Goal: Register for event/course

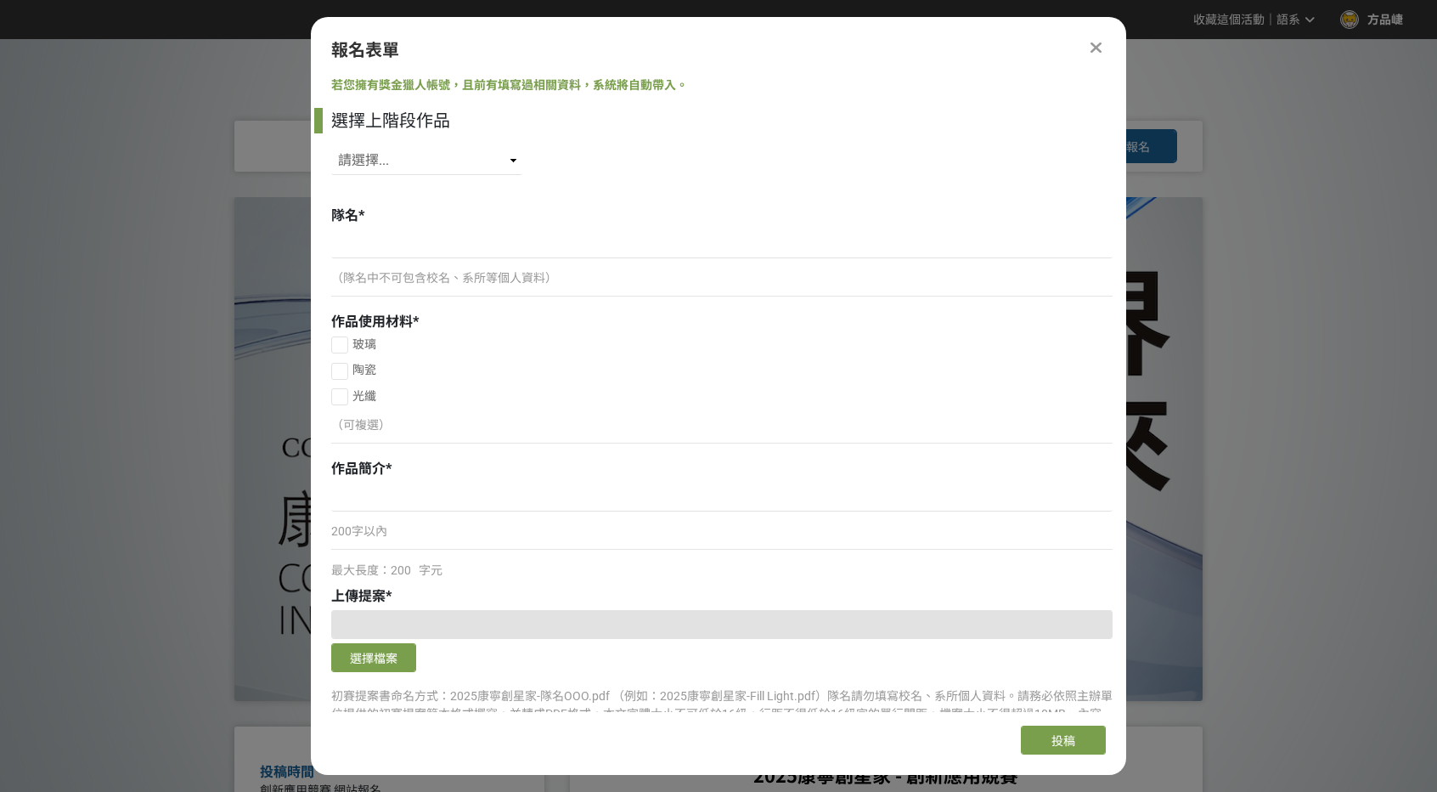
click at [1099, 44] on icon at bounding box center [1096, 47] width 11 height 17
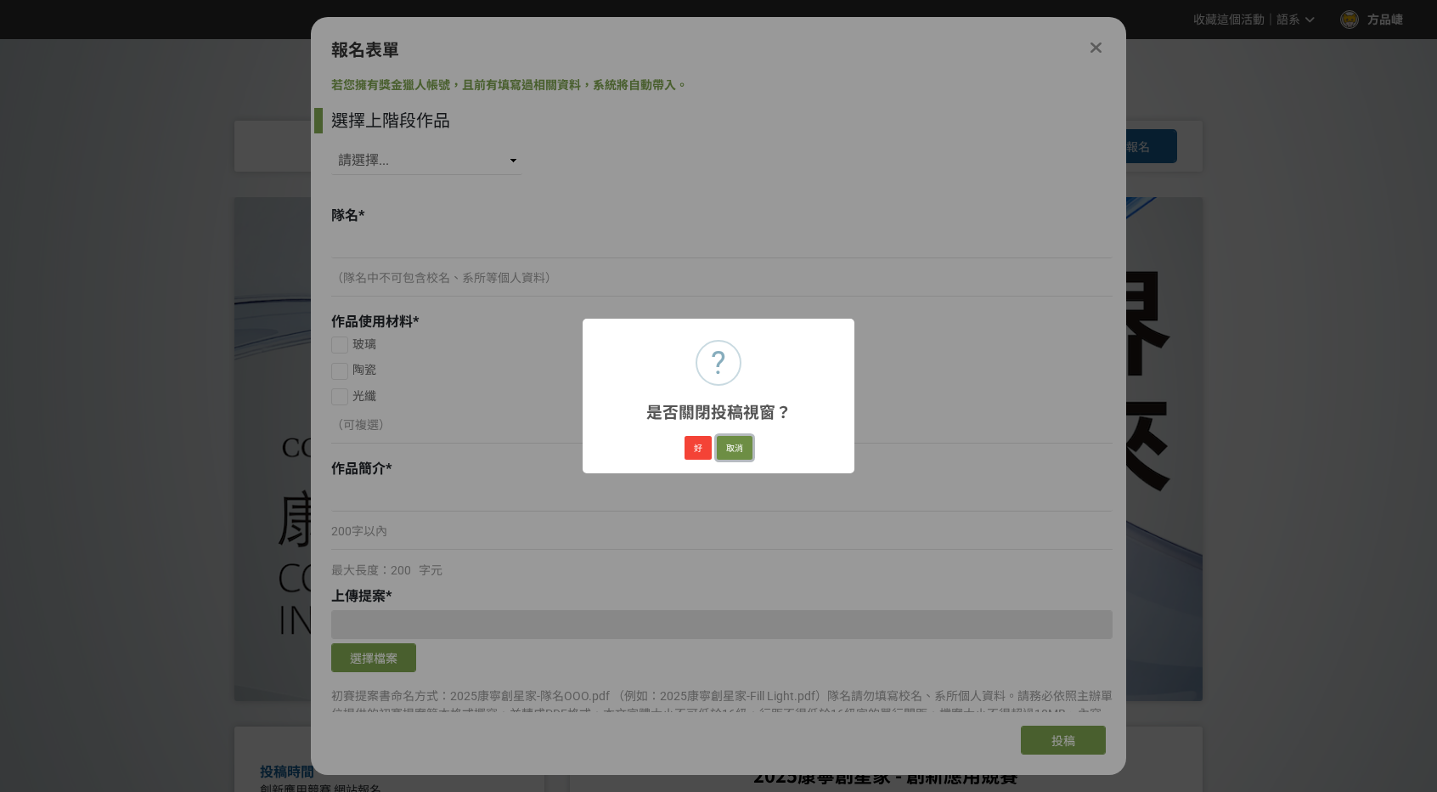
click at [737, 450] on button "取消" at bounding box center [735, 448] width 36 height 24
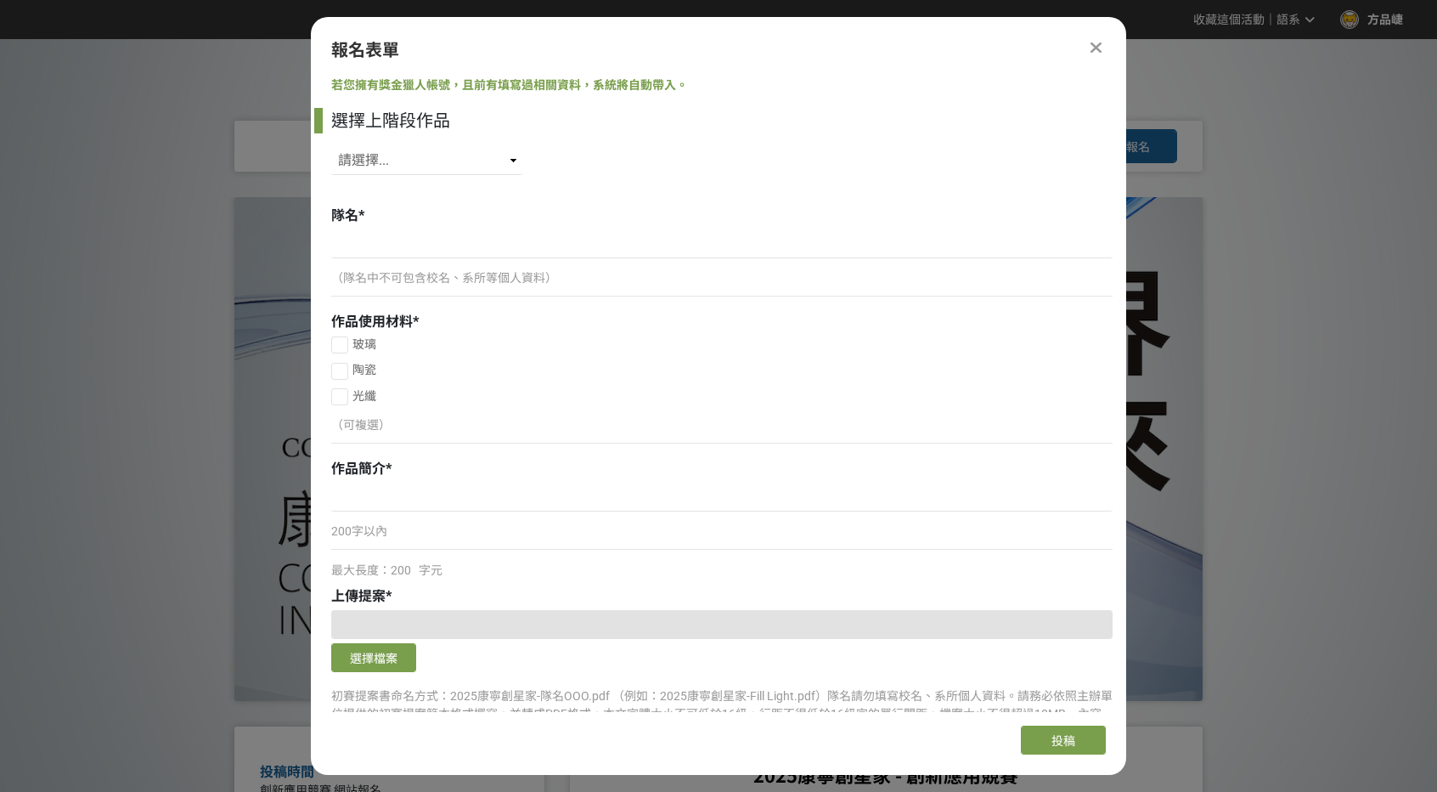
click at [1087, 44] on div at bounding box center [1096, 47] width 20 height 20
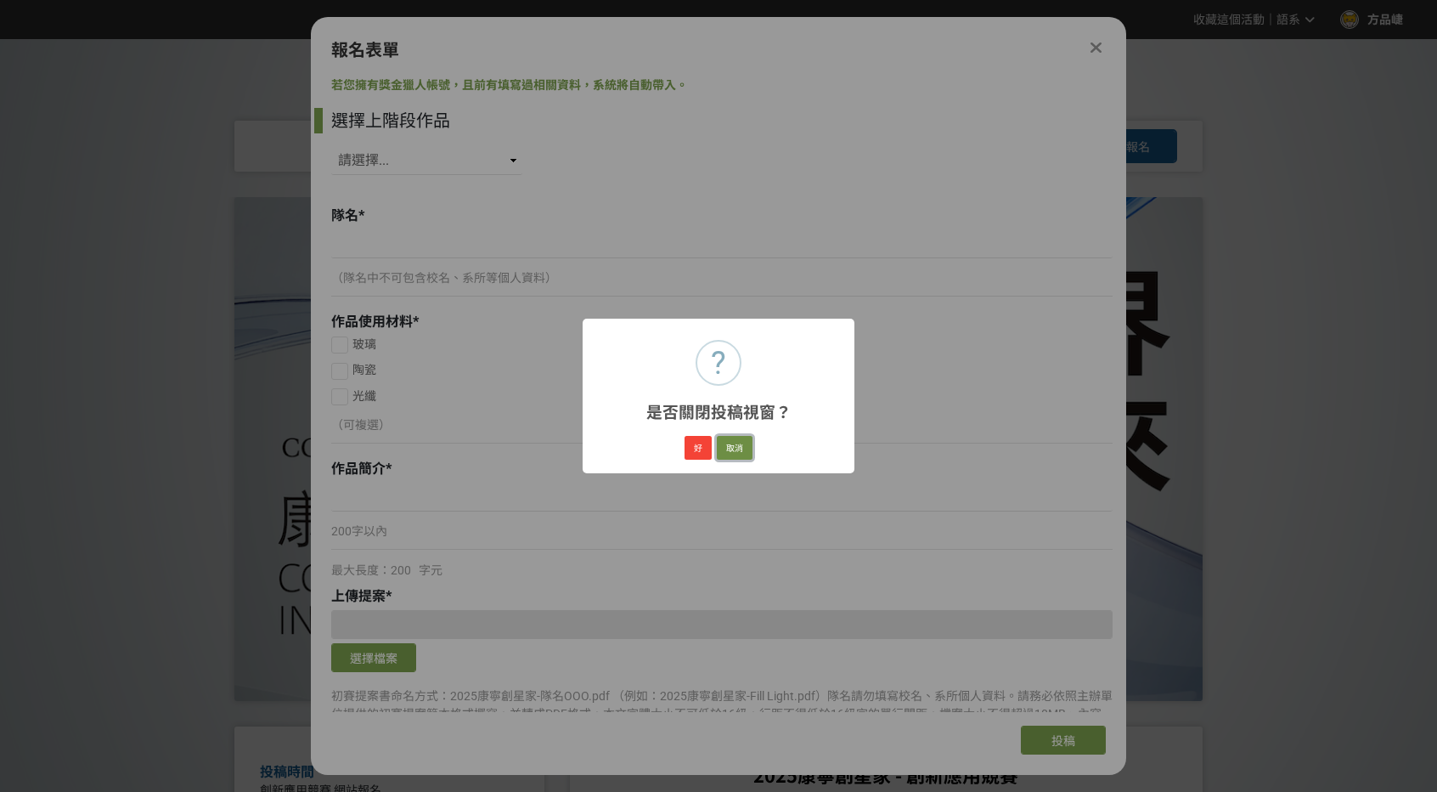
click at [744, 453] on button "取消" at bounding box center [735, 448] width 36 height 24
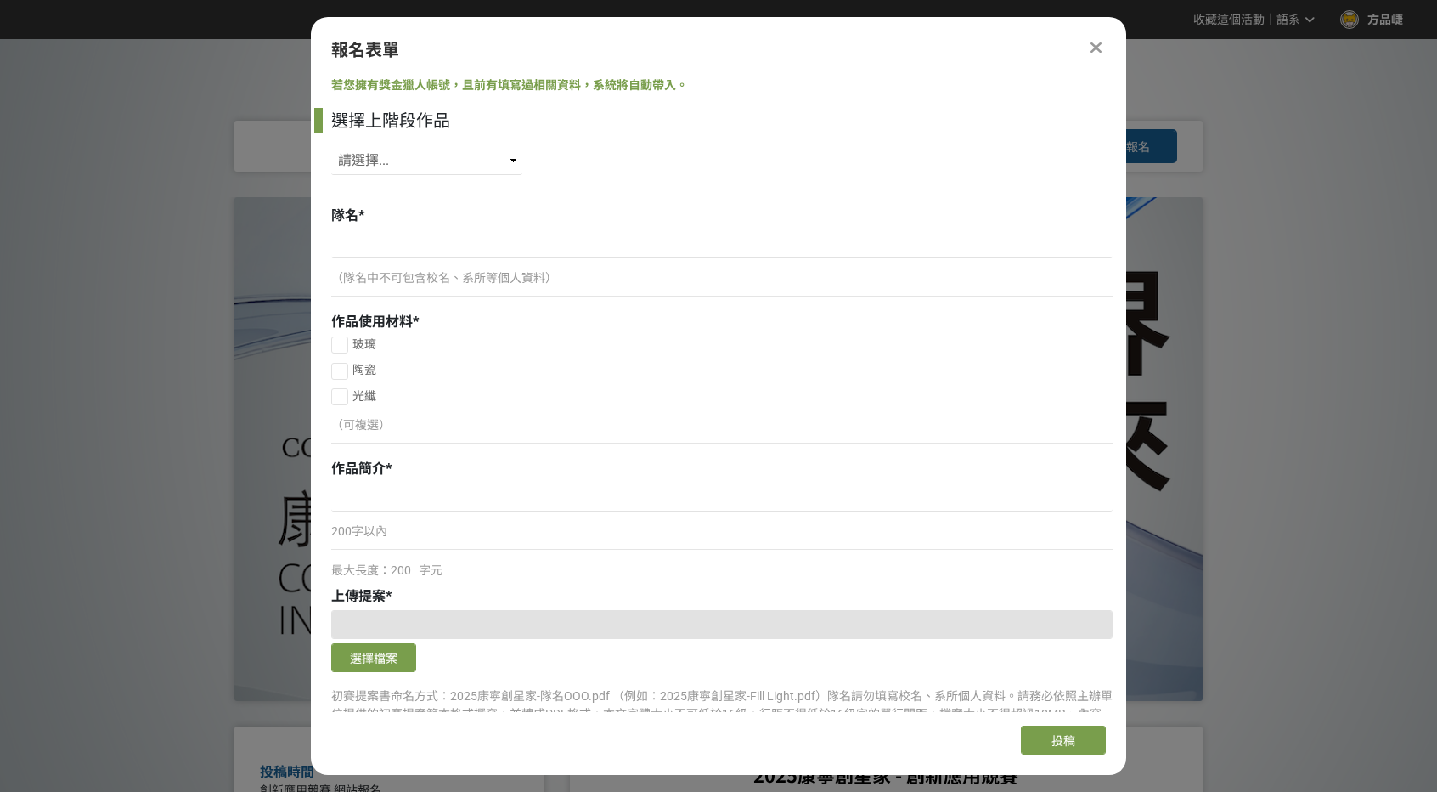
click at [1092, 45] on icon at bounding box center [1096, 47] width 11 height 17
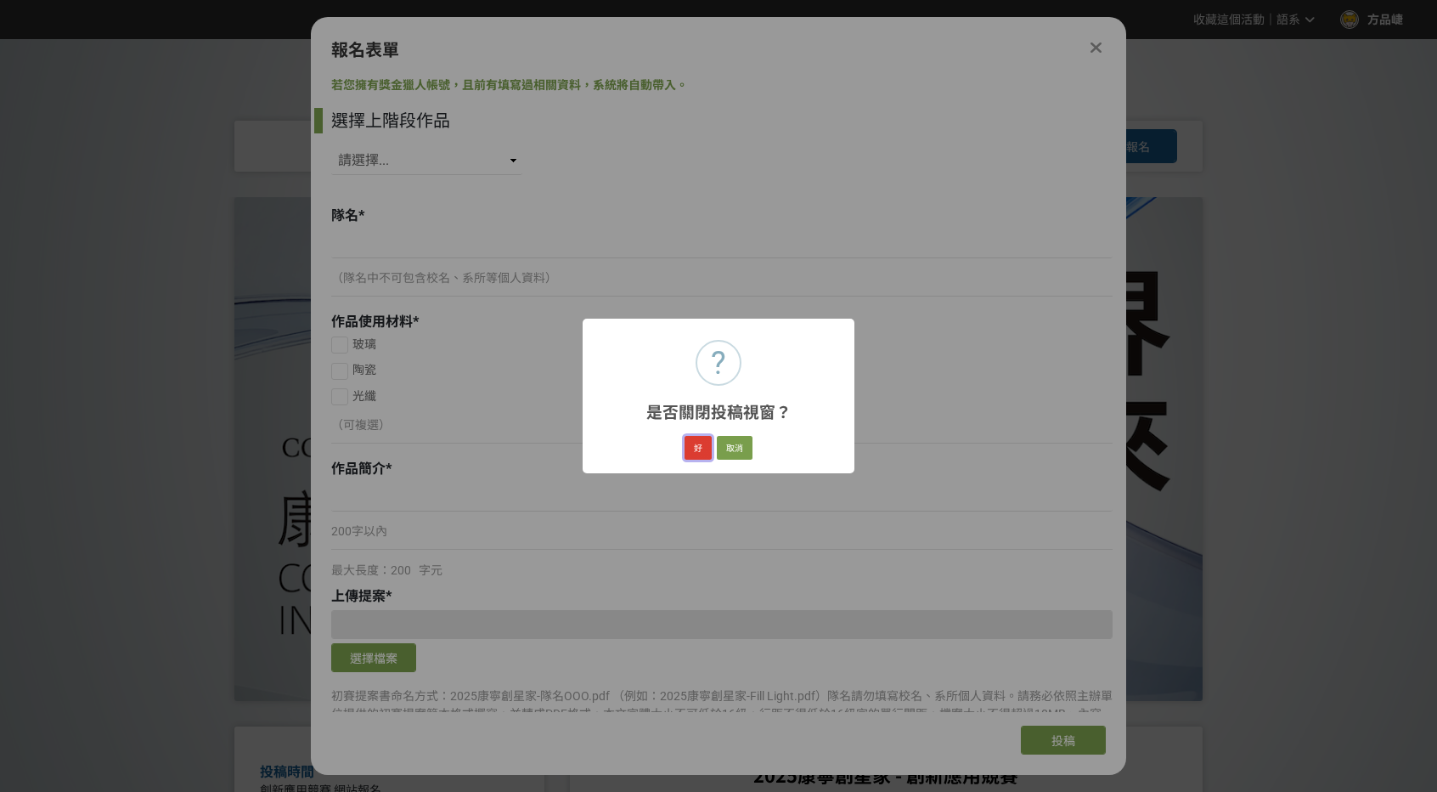
click at [697, 453] on button "好" at bounding box center [698, 448] width 27 height 24
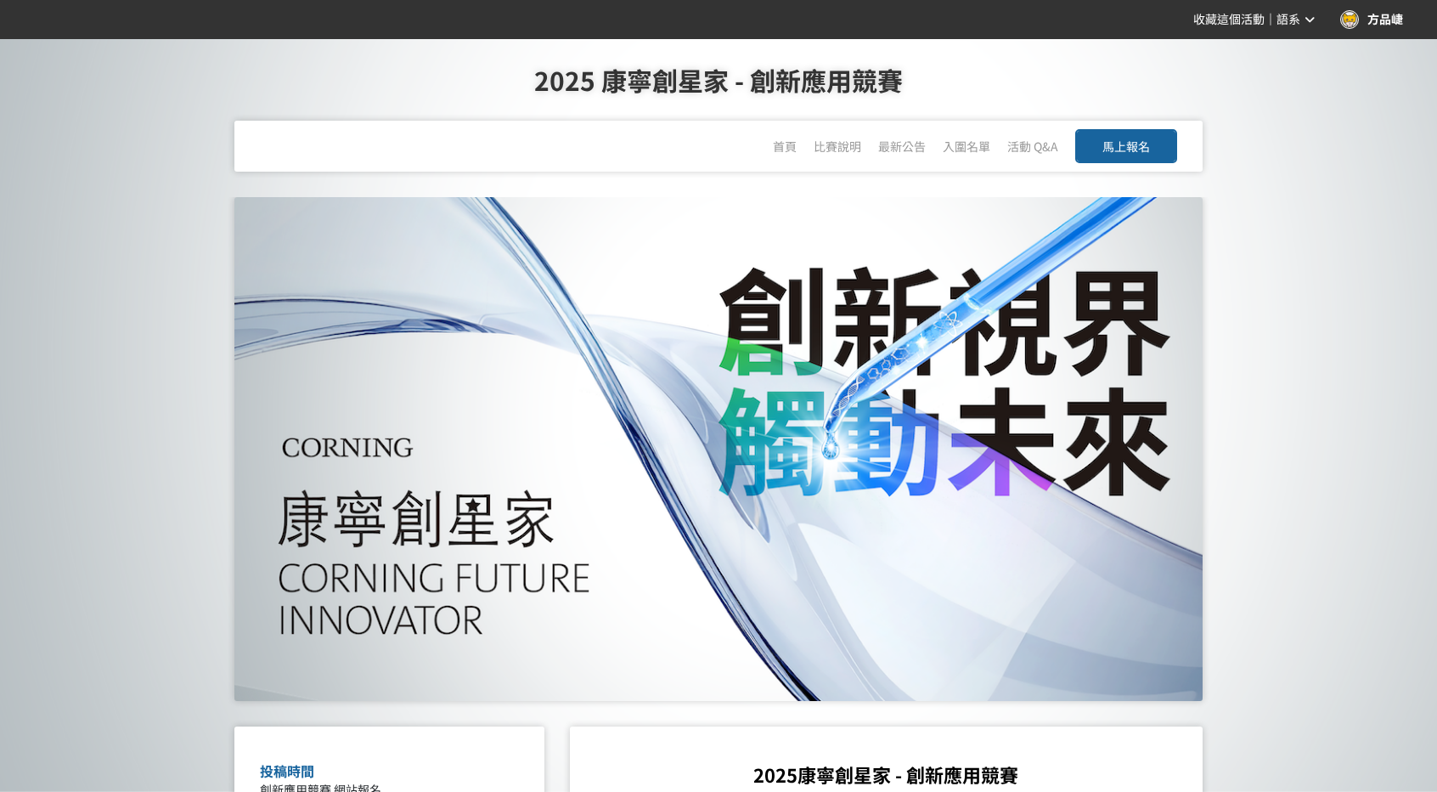
click at [1386, 15] on div "方品崨" at bounding box center [1372, 19] width 63 height 19
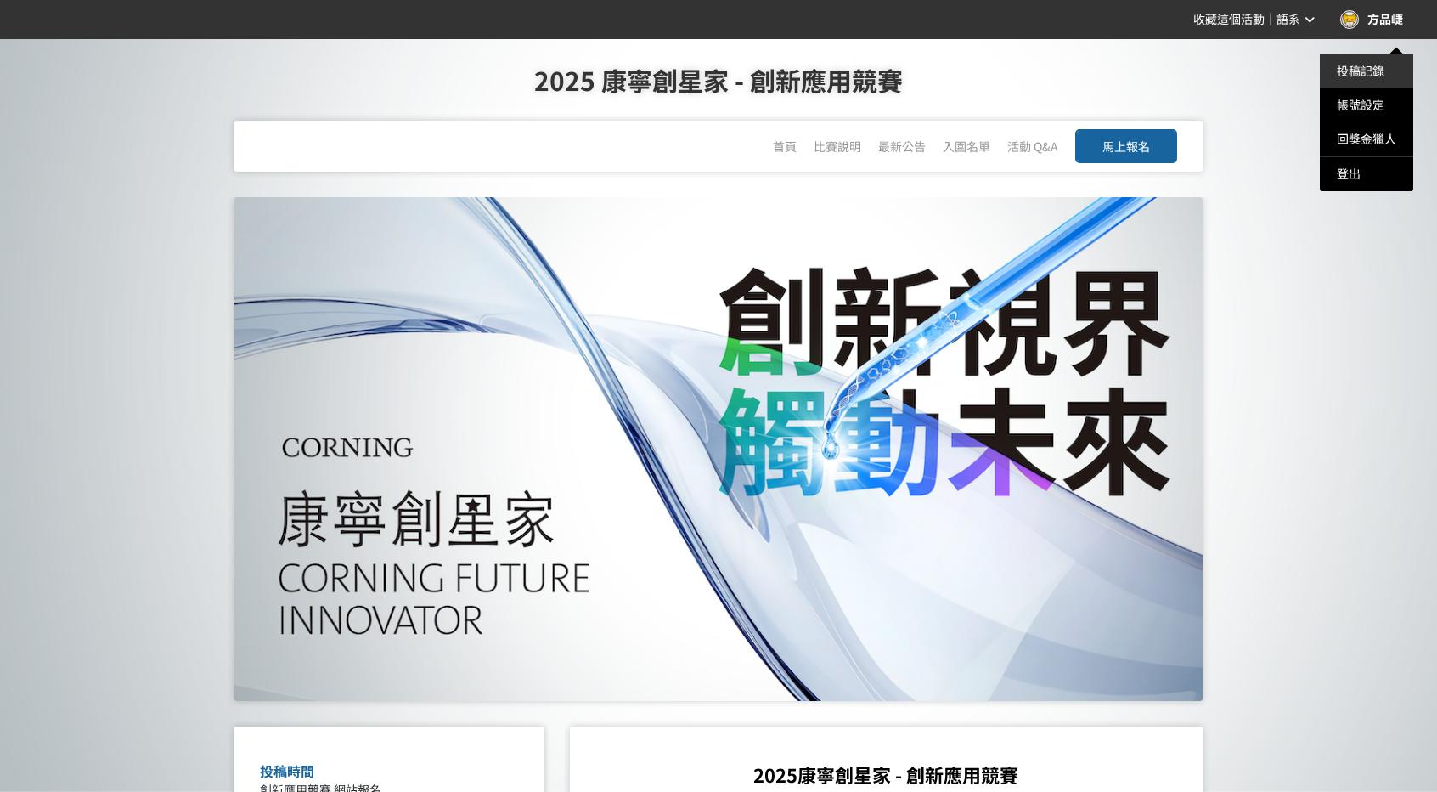
click at [1370, 71] on link "投稿記錄" at bounding box center [1361, 72] width 48 height 14
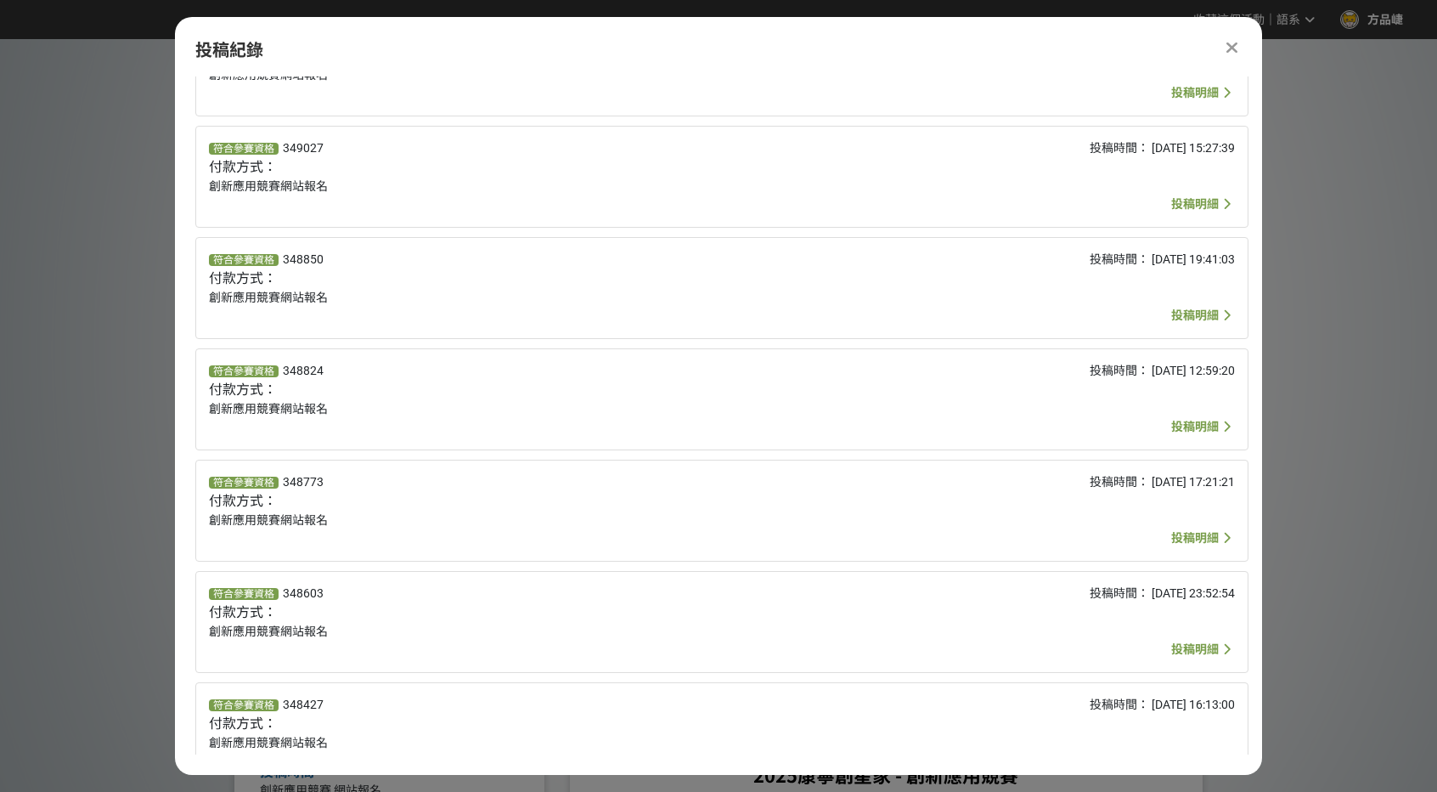
scroll to position [97, 0]
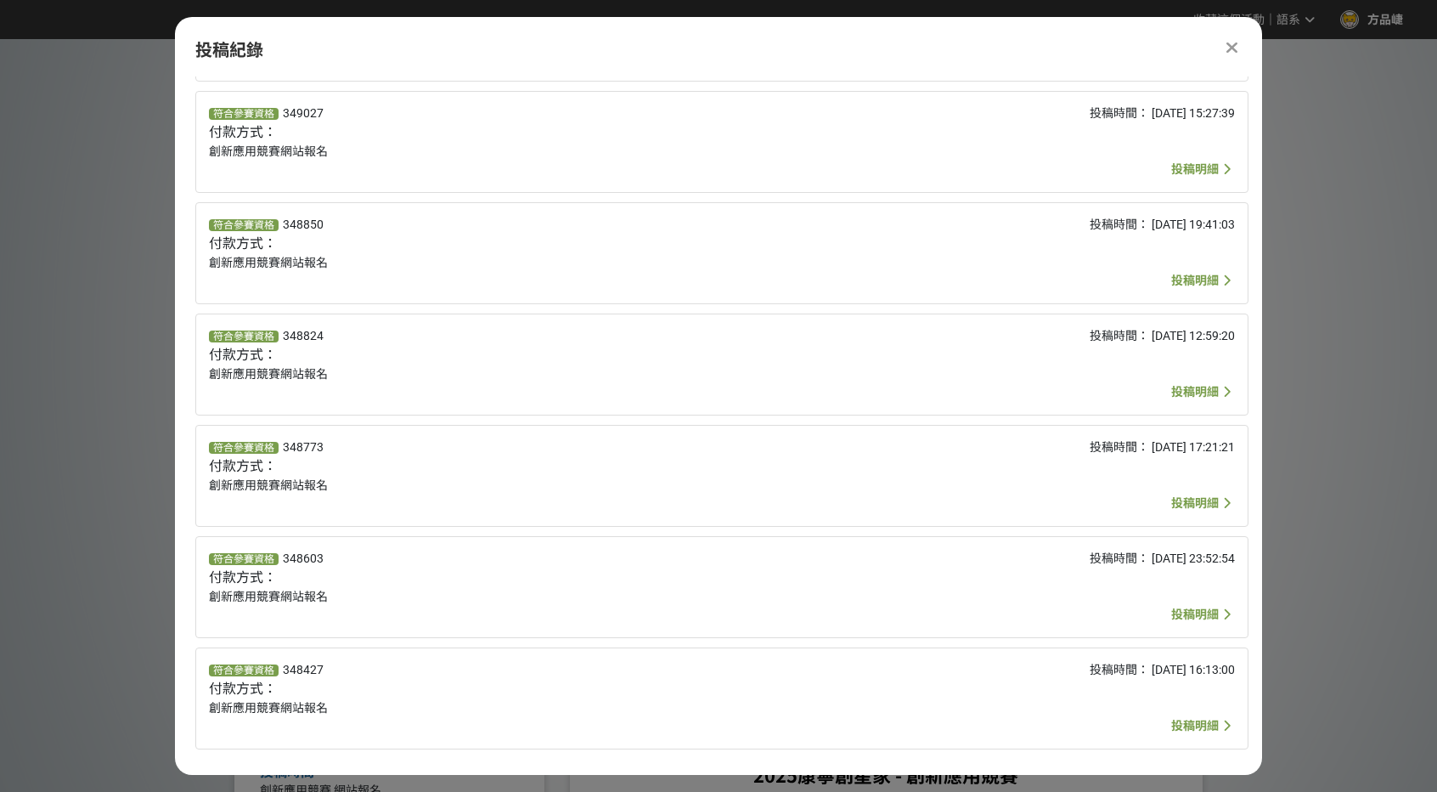
click at [1189, 720] on span "投稿明細" at bounding box center [1196, 726] width 48 height 14
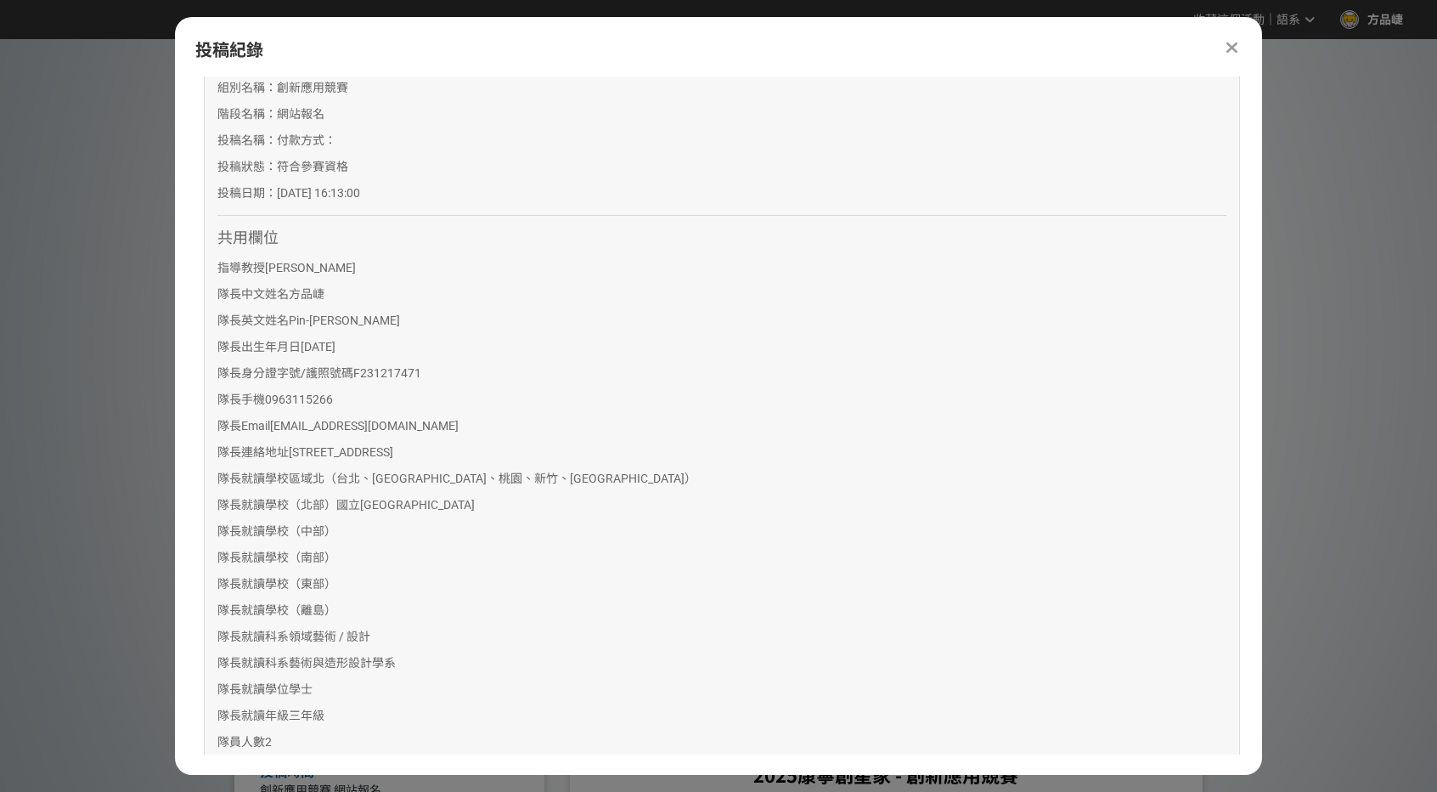
scroll to position [861, 0]
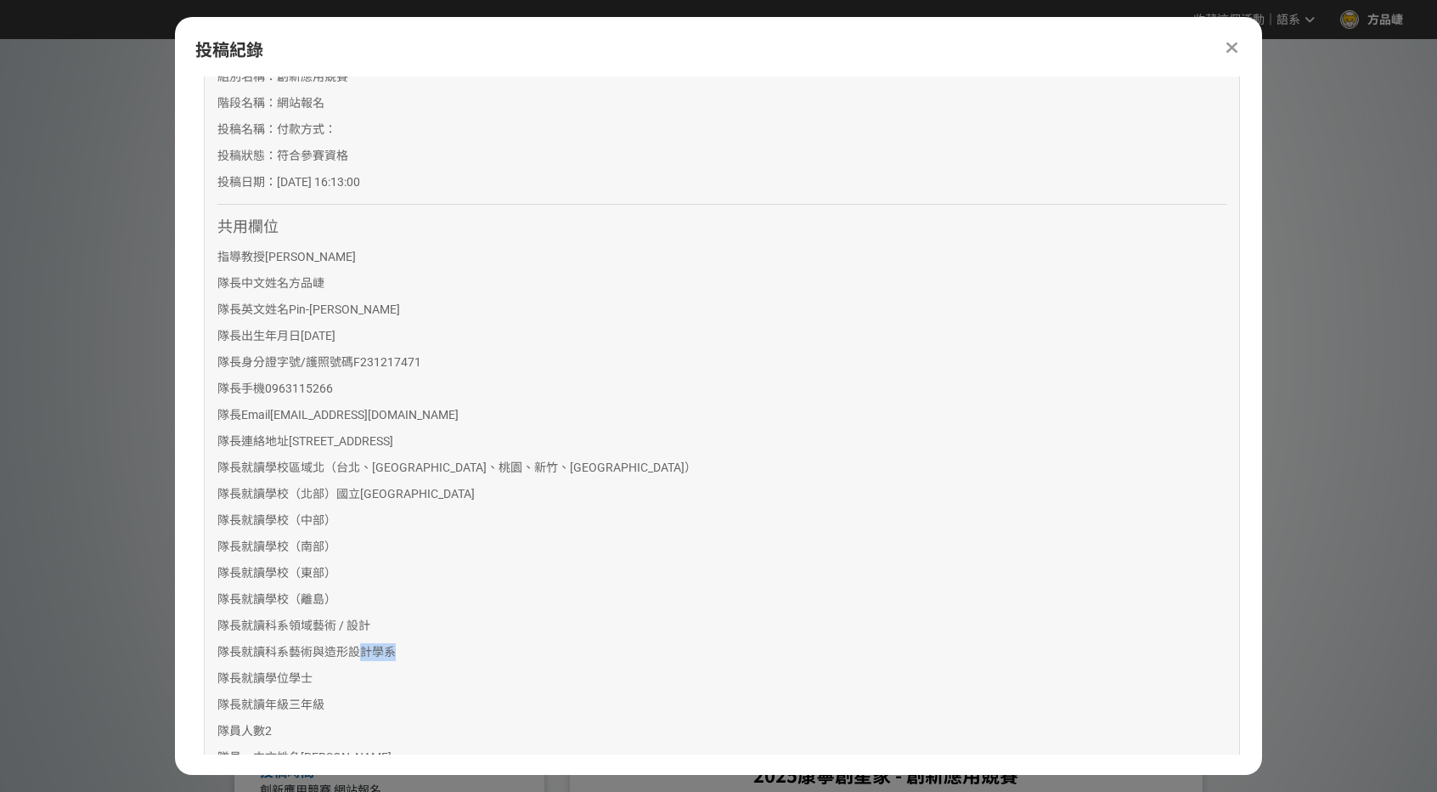
drag, startPoint x: 396, startPoint y: 645, endPoint x: 362, endPoint y: 629, distance: 37.6
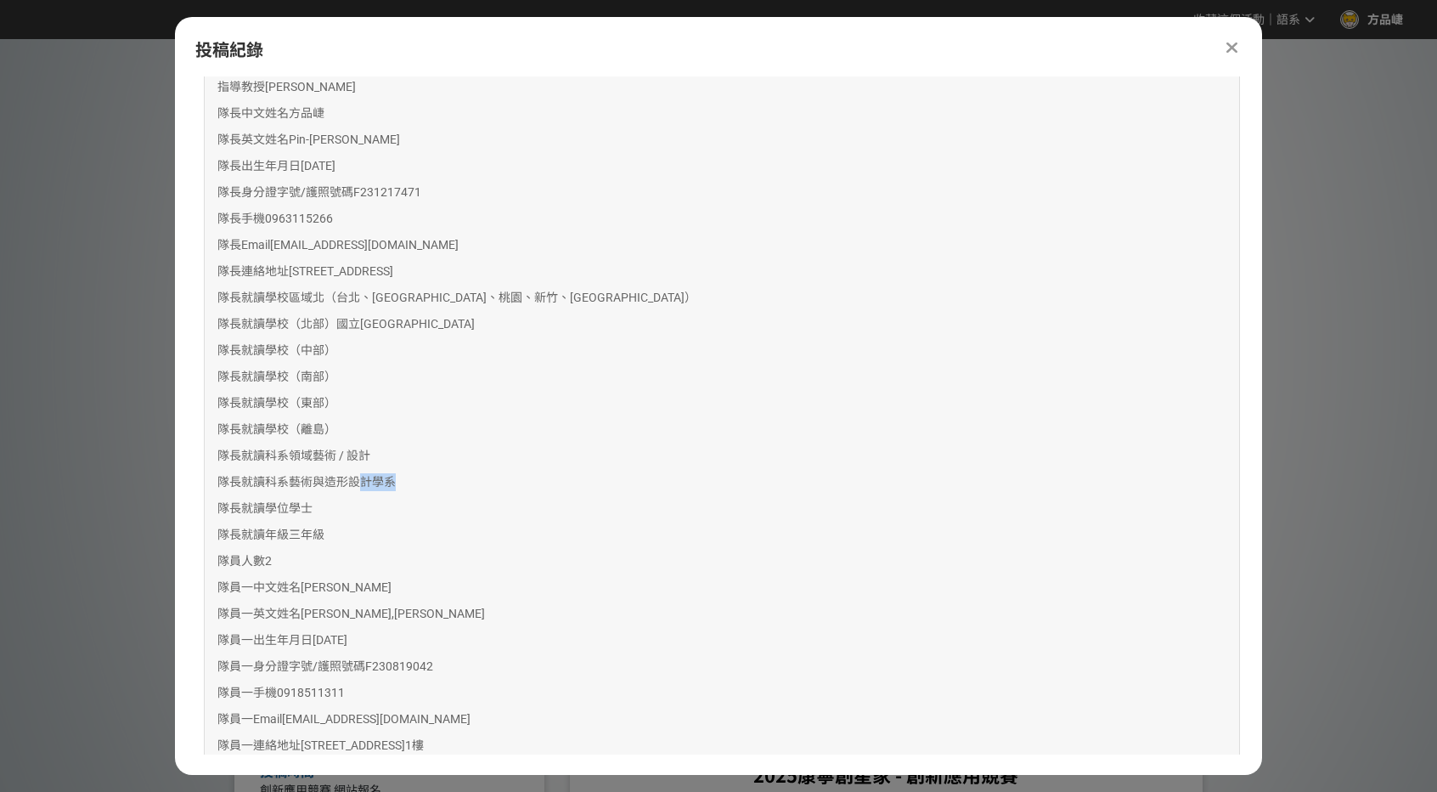
scroll to position [1031, 0]
drag, startPoint x: 299, startPoint y: 584, endPoint x: 350, endPoint y: 589, distance: 51.1
click at [350, 589] on p "隊員一中文姓名 [PERSON_NAME]" at bounding box center [721, 588] width 1009 height 18
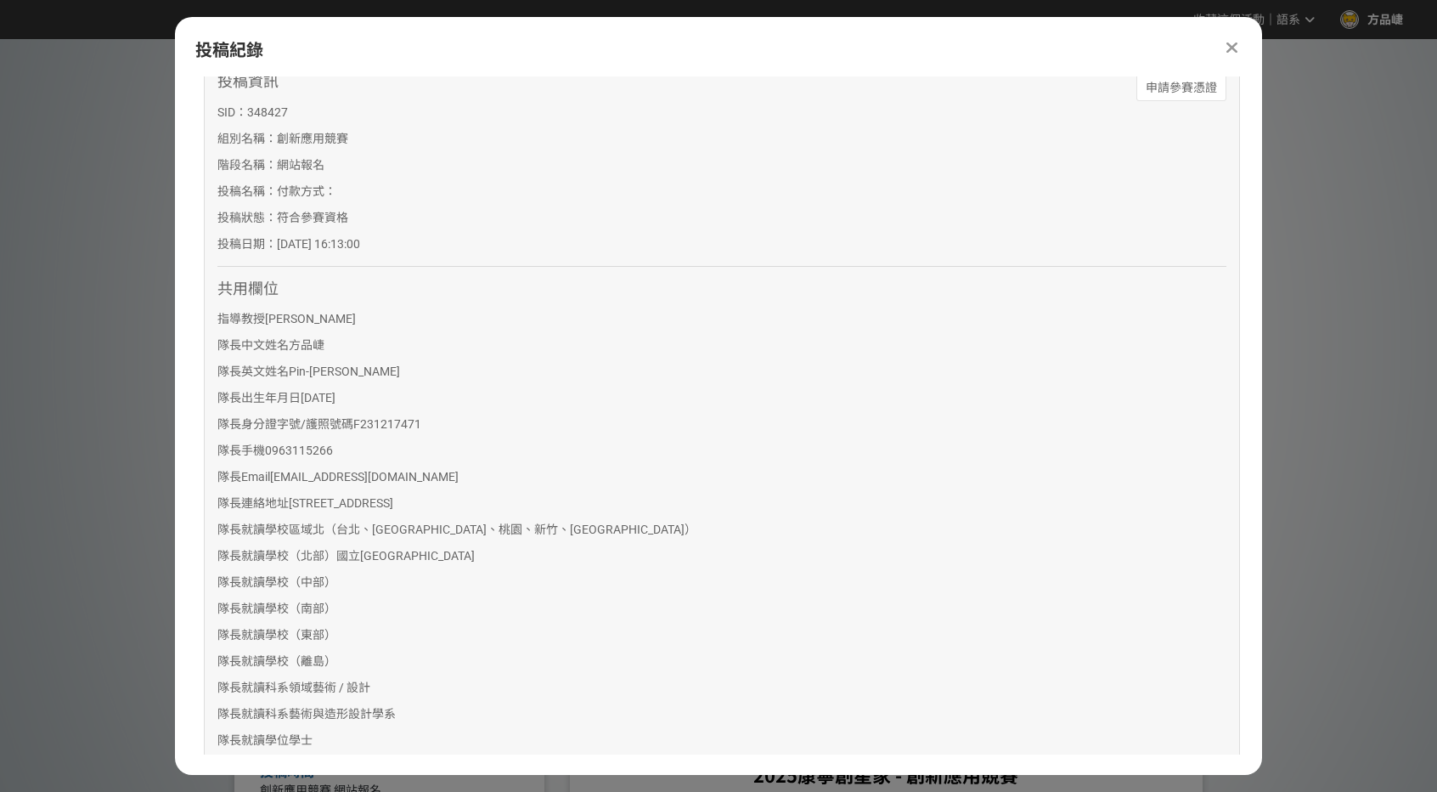
scroll to position [738, 0]
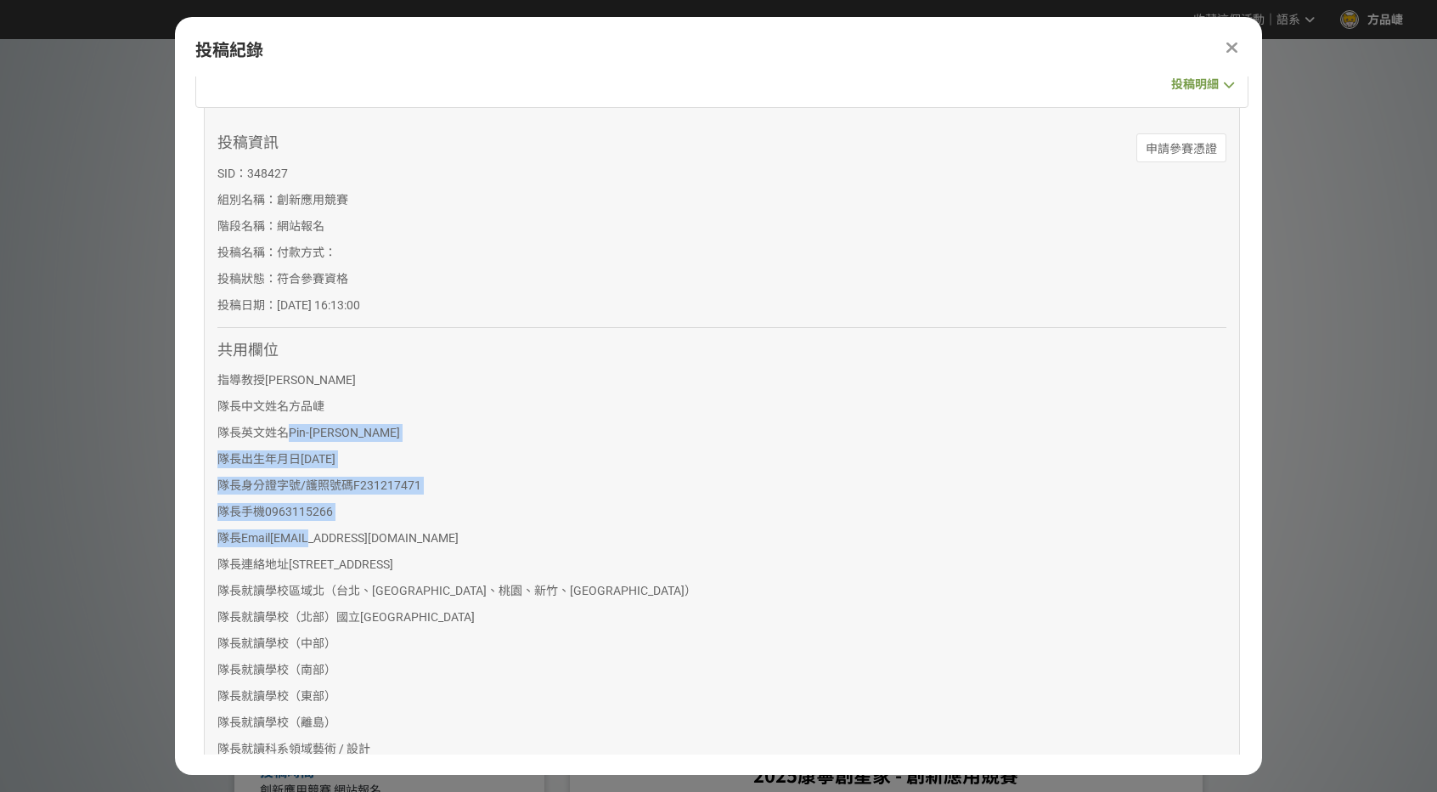
drag, startPoint x: 287, startPoint y: 442, endPoint x: 306, endPoint y: 548, distance: 107.8
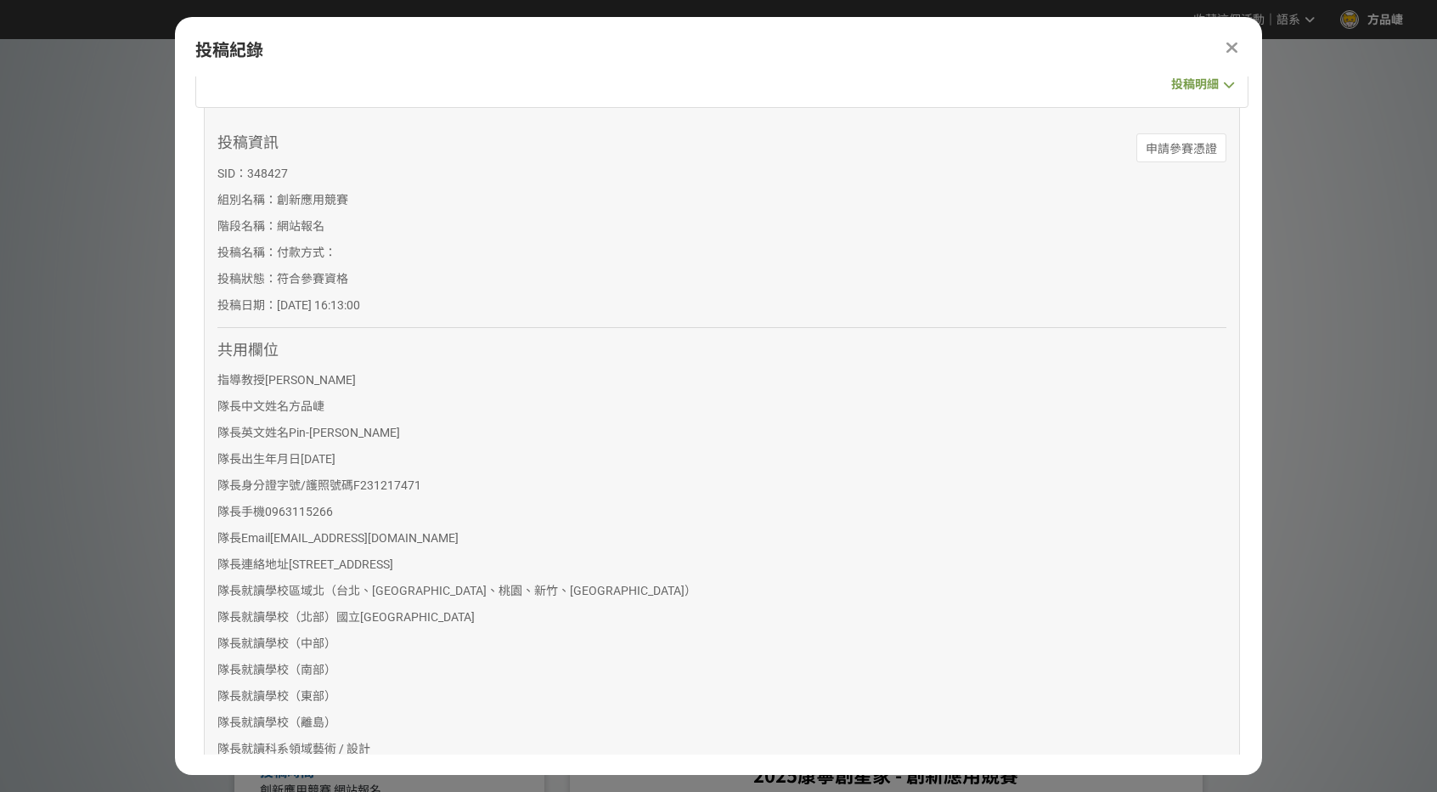
click at [319, 586] on span "北（台北、[GEOGRAPHIC_DATA]、桃園、新竹、[GEOGRAPHIC_DATA]）" at bounding box center [505, 591] width 384 height 14
drag, startPoint x: 325, startPoint y: 589, endPoint x: 295, endPoint y: 523, distance: 71.9
click at [274, 462] on p "隊長出生年月日 [DEMOGRAPHIC_DATA]" at bounding box center [721, 459] width 1009 height 18
click at [1223, 45] on div at bounding box center [1232, 47] width 20 height 20
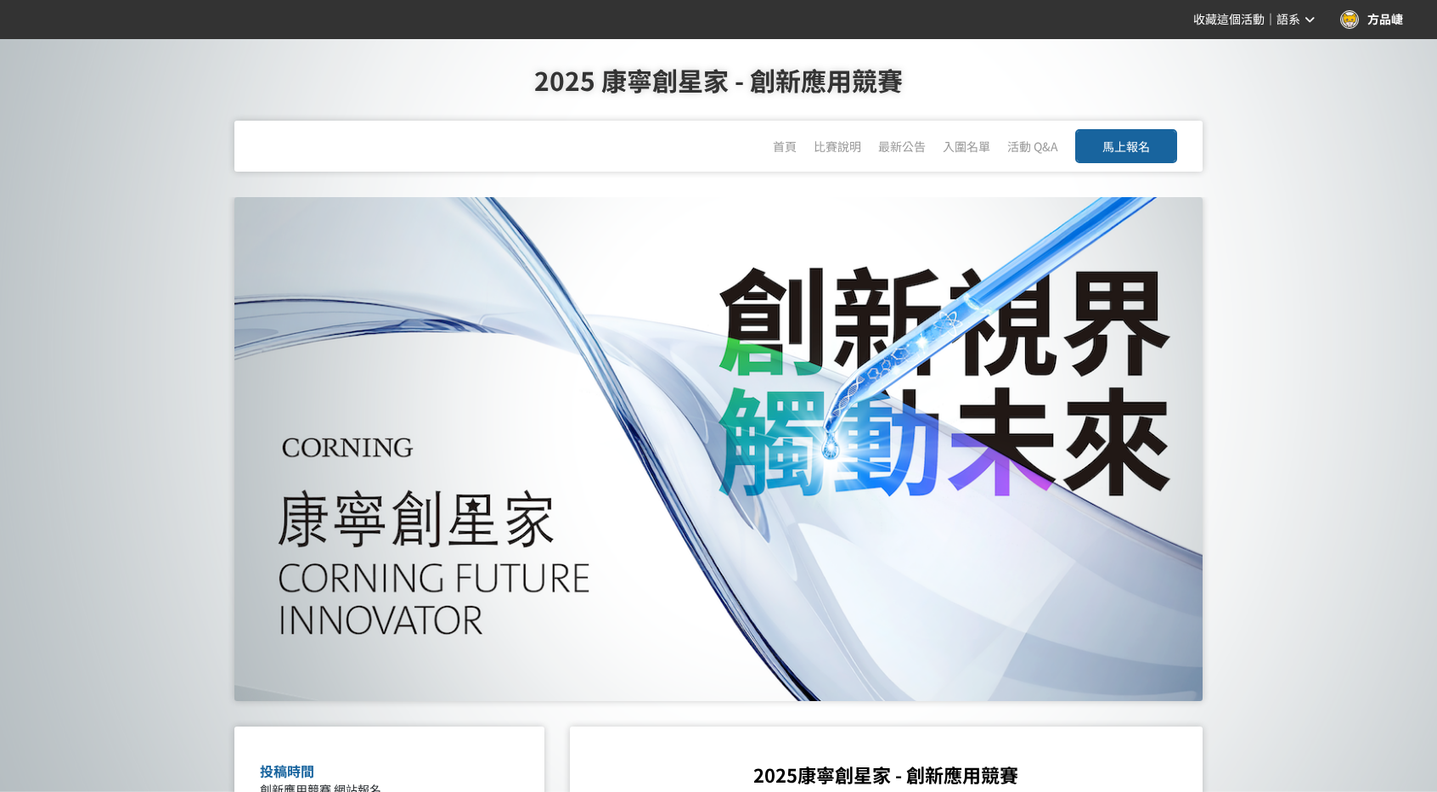
click at [1118, 149] on span "馬上報名" at bounding box center [1127, 146] width 48 height 17
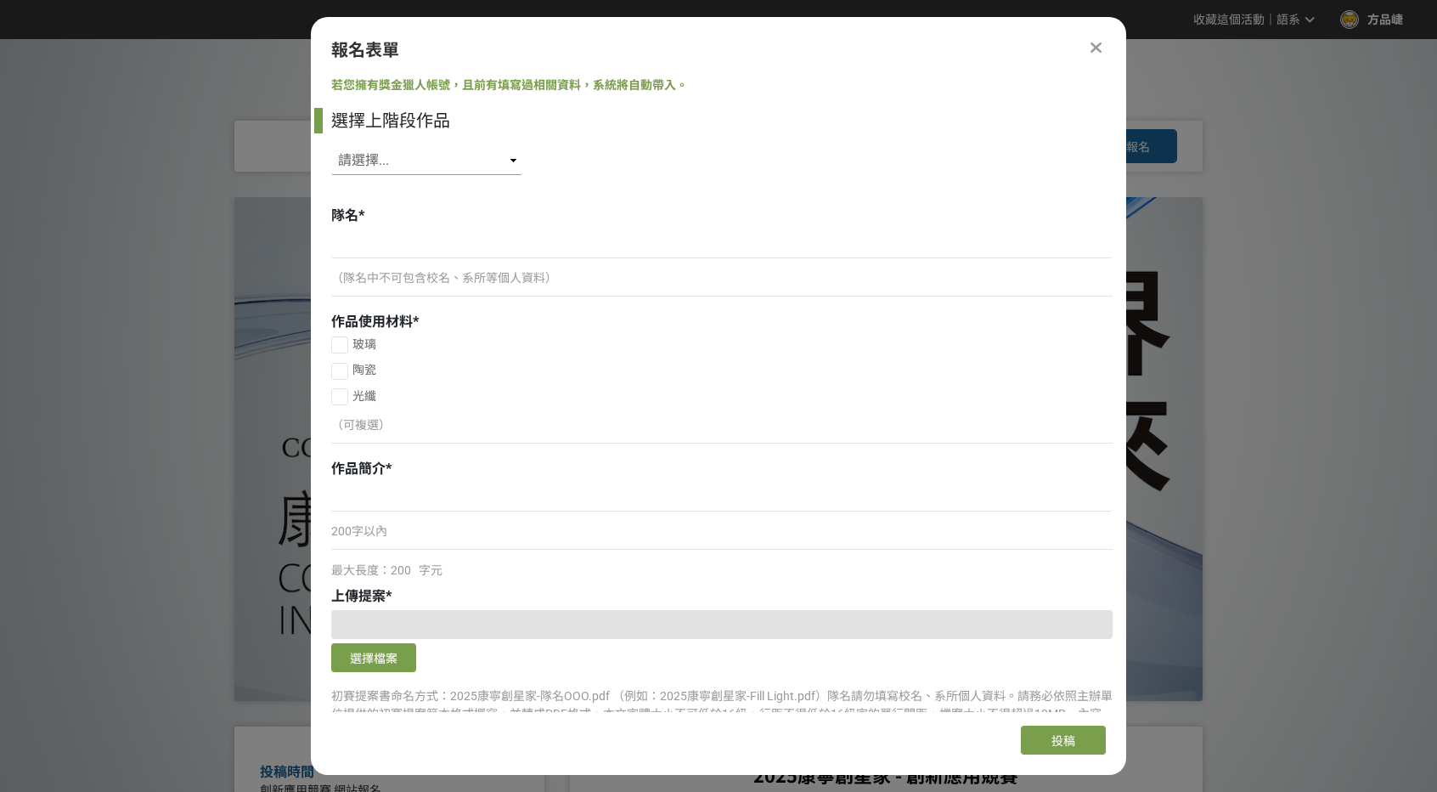
click at [479, 160] on select "請選擇... SID: 349320, 標題: (未知標題) SID: 349027, 標題: (未知標題) SID: 348850, 標題: (未知標題) …" at bounding box center [426, 160] width 191 height 29
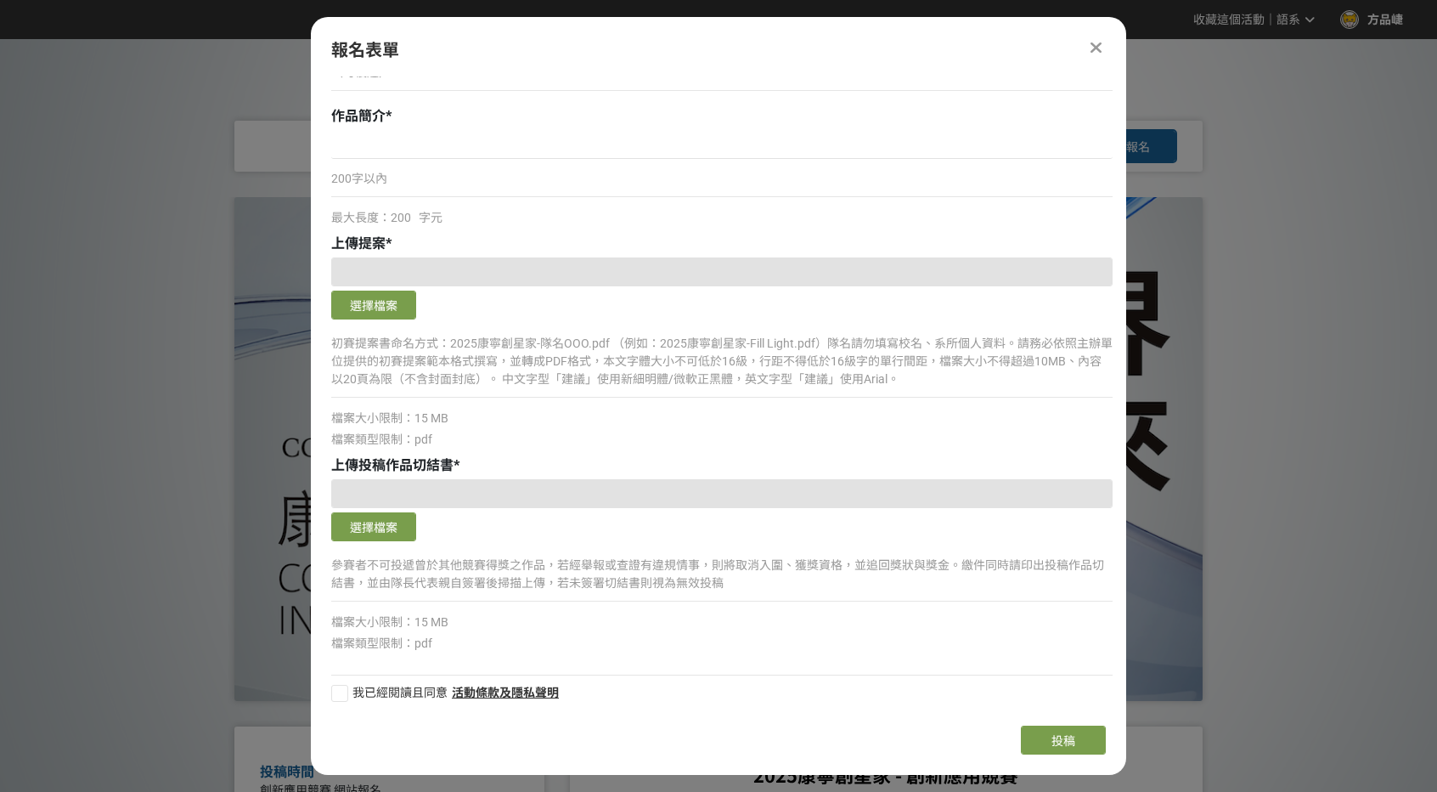
scroll to position [354, 0]
click at [1093, 49] on icon at bounding box center [1096, 47] width 11 height 17
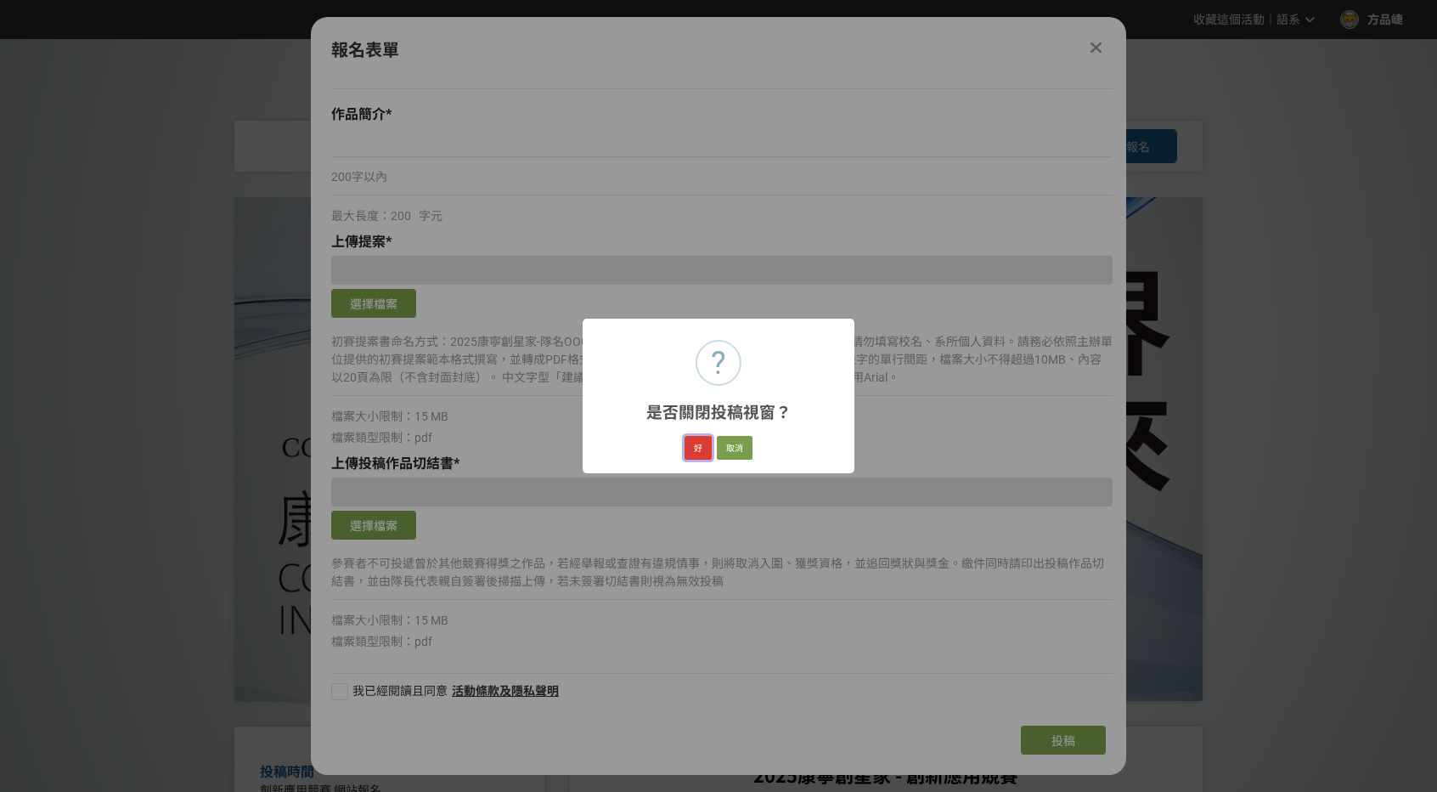
click at [693, 449] on button "好" at bounding box center [698, 448] width 27 height 24
